Goal: Task Accomplishment & Management: Use online tool/utility

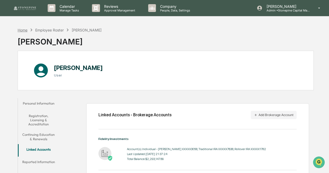
click at [26, 30] on div "Home" at bounding box center [23, 30] width 10 height 4
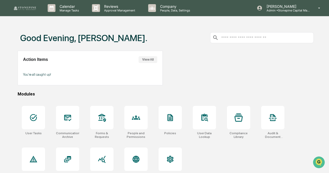
scroll to position [24, 0]
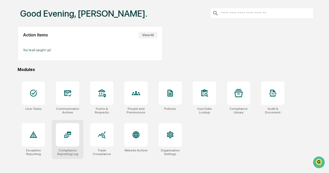
click at [64, 141] on div at bounding box center [67, 134] width 23 height 23
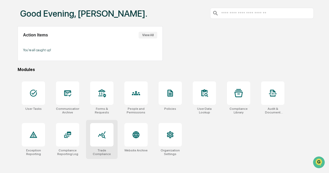
click at [102, 133] on icon at bounding box center [102, 134] width 8 height 7
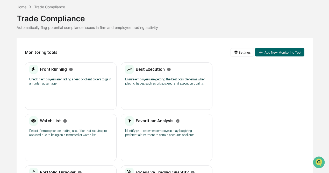
click at [64, 125] on div "Watch List" at bounding box center [48, 120] width 38 height 9
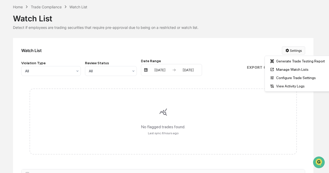
click at [293, 48] on html "Calendar Manage Tasks Reviews Approval Management Company People, Data, Setting…" at bounding box center [164, 65] width 329 height 173
click at [292, 72] on div "Manage Watch Lists" at bounding box center [297, 69] width 63 height 8
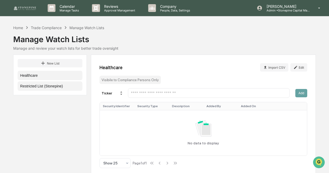
click at [47, 87] on button "Restricted List (Stonepine)" at bounding box center [50, 85] width 65 height 9
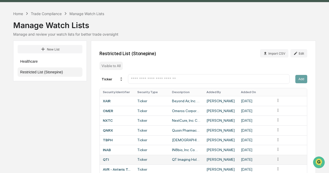
scroll to position [9, 0]
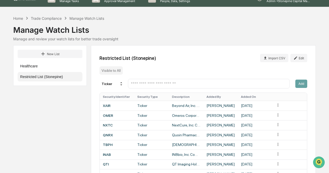
click at [159, 81] on input "text" at bounding box center [208, 83] width 157 height 5
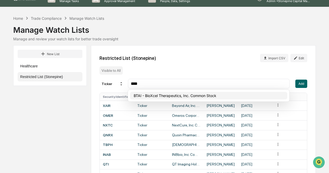
type input "****"
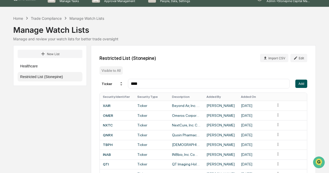
click at [304, 84] on button "Add" at bounding box center [302, 83] width 12 height 8
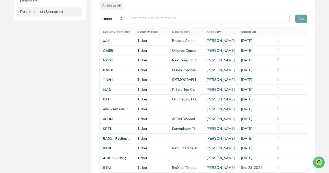
scroll to position [96, 0]
